Goal: Find specific page/section: Find specific page/section

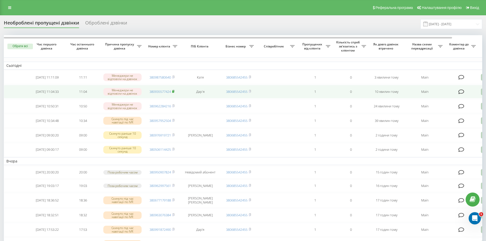
click at [173, 92] on icon at bounding box center [173, 91] width 2 height 3
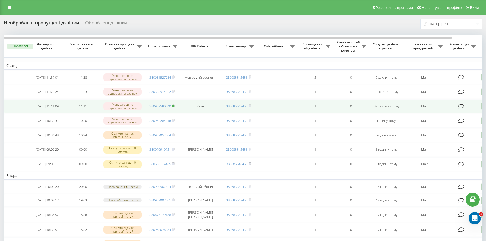
click at [174, 107] on rect at bounding box center [173, 106] width 2 height 2
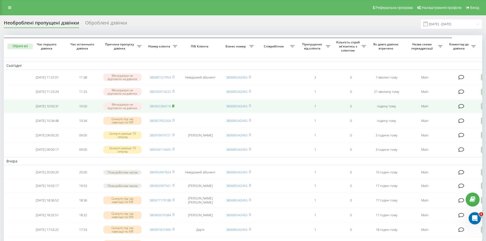
click at [174, 107] on icon at bounding box center [173, 105] width 2 height 3
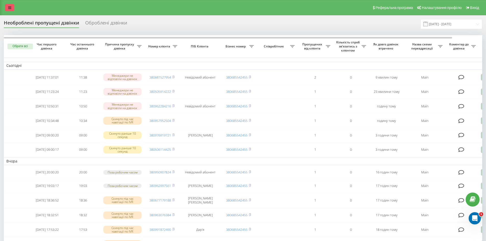
click at [10, 7] on icon at bounding box center [9, 8] width 3 height 4
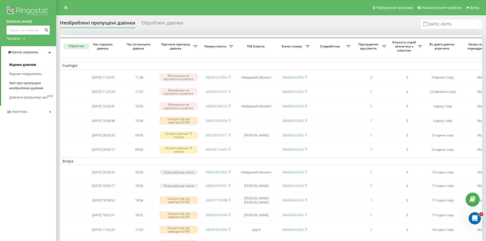
click at [21, 66] on span "Журнал дзвінків" at bounding box center [22, 64] width 27 height 5
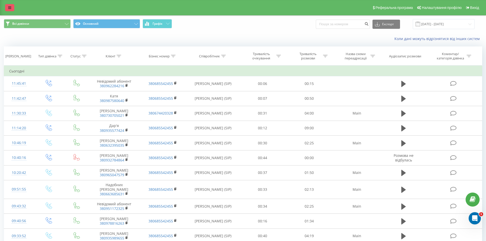
click at [7, 7] on link at bounding box center [9, 7] width 9 height 7
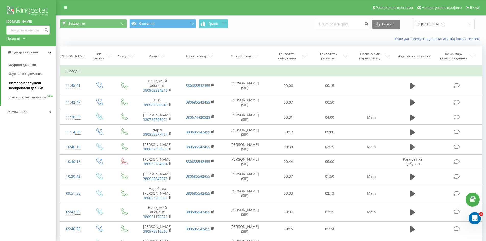
click at [21, 83] on span "Звіт про пропущені необроблені дзвінки" at bounding box center [31, 86] width 44 height 10
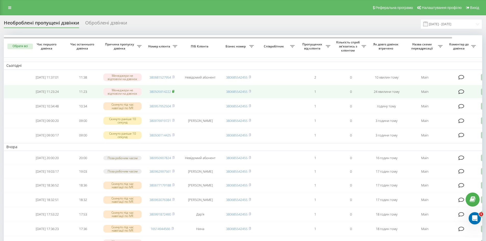
click at [174, 92] on rect at bounding box center [173, 91] width 2 height 2
